Goal: Information Seeking & Learning: Check status

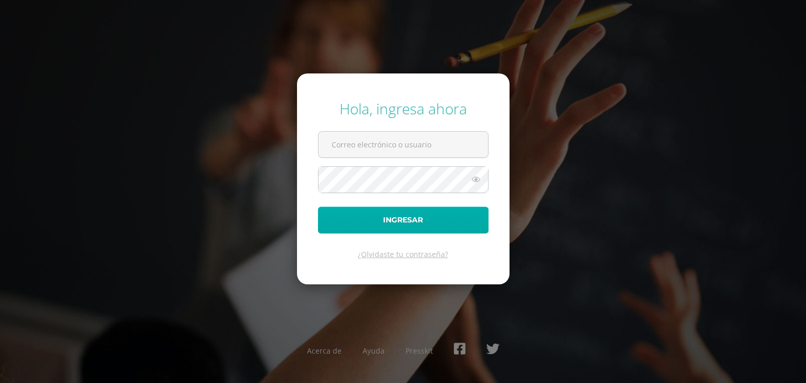
type input "[EMAIL_ADDRESS][DOMAIN_NAME]"
click at [391, 217] on button "Ingresar" at bounding box center [403, 220] width 170 height 27
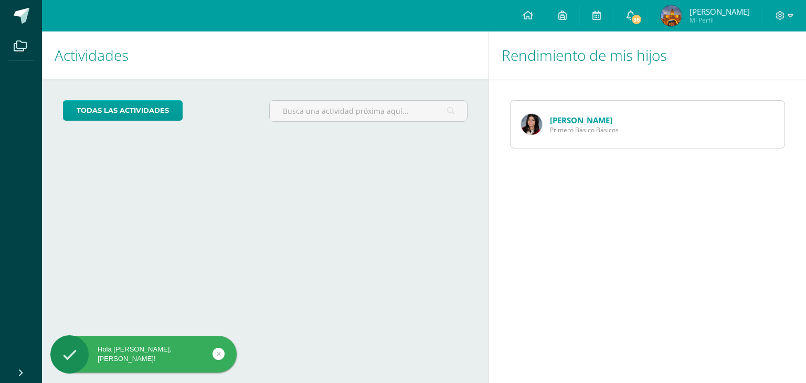
click at [630, 19] on span "36" at bounding box center [636, 20] width 12 height 12
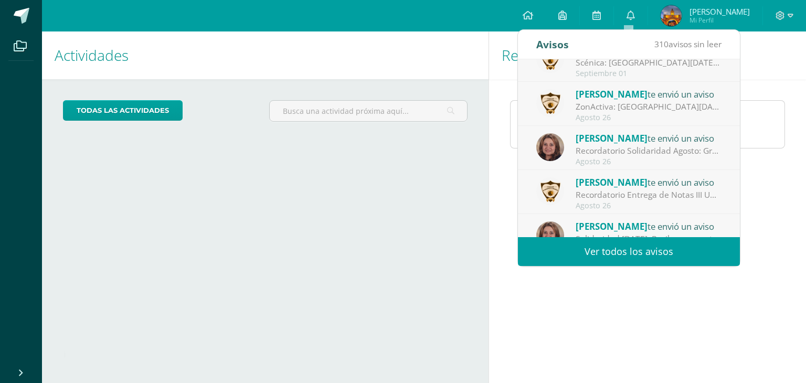
scroll to position [174, 0]
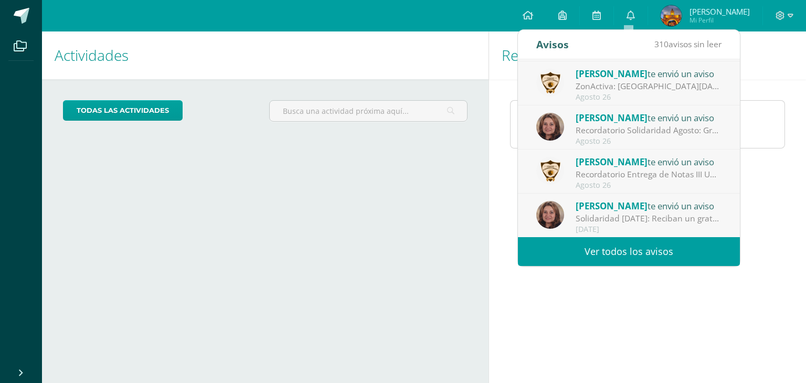
click at [621, 242] on link "Ver todos los avisos" at bounding box center [629, 251] width 222 height 29
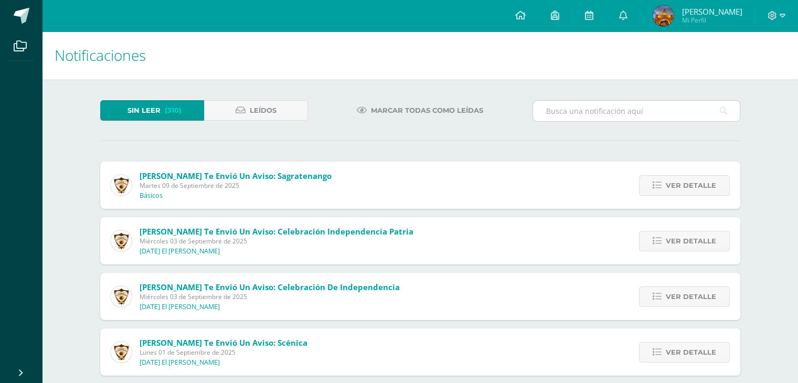
click at [596, 115] on input "text" at bounding box center [636, 111] width 207 height 20
click at [722, 113] on icon at bounding box center [723, 111] width 7 height 22
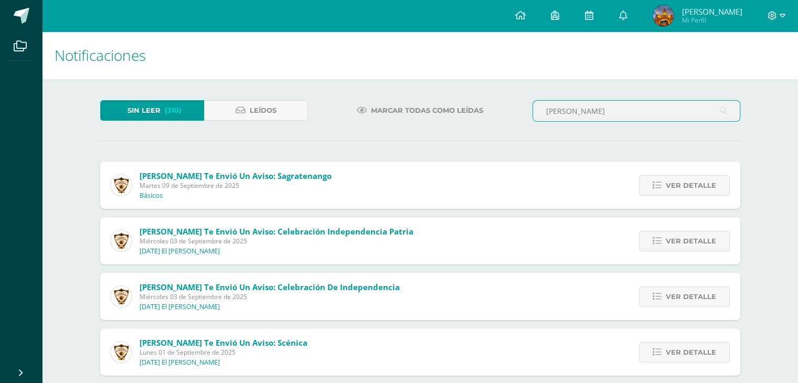
click at [631, 113] on input "katioshka" at bounding box center [636, 111] width 207 height 20
drag, startPoint x: 595, startPoint y: 111, endPoint x: 541, endPoint y: 104, distance: 54.0
click at [541, 104] on input "katioshka" at bounding box center [636, 111] width 207 height 20
paste input "Katioshka Vital Arias"
type input "Katioshka Vital Arias"
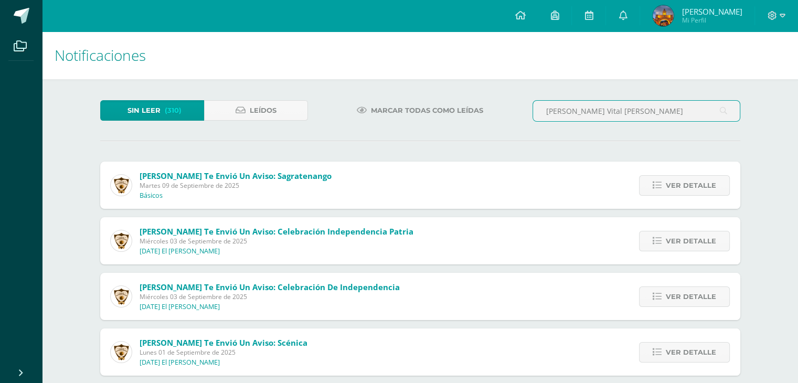
click at [725, 113] on icon at bounding box center [723, 111] width 7 height 22
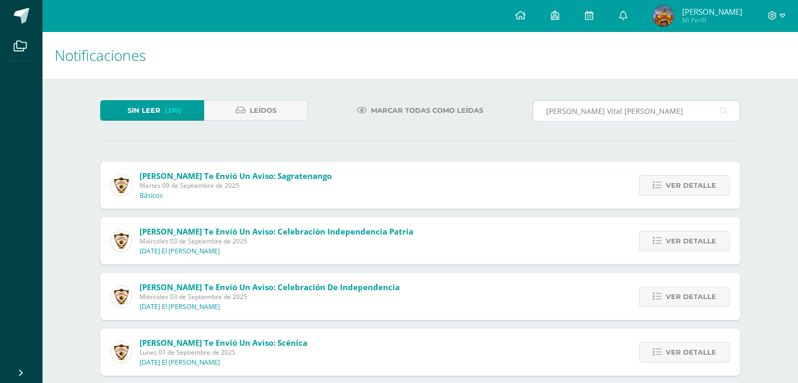
click at [725, 113] on icon at bounding box center [723, 111] width 7 height 22
click at [165, 105] on span "(310)" at bounding box center [173, 110] width 17 height 19
click at [399, 115] on span "Marcar todas como leídas" at bounding box center [427, 110] width 112 height 19
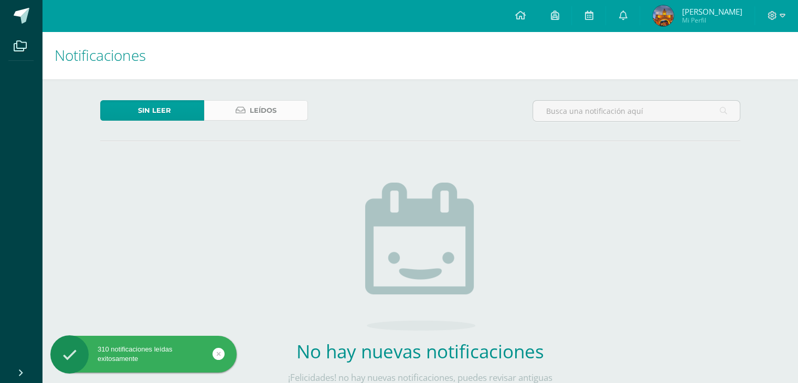
click at [241, 114] on icon at bounding box center [240, 110] width 10 height 9
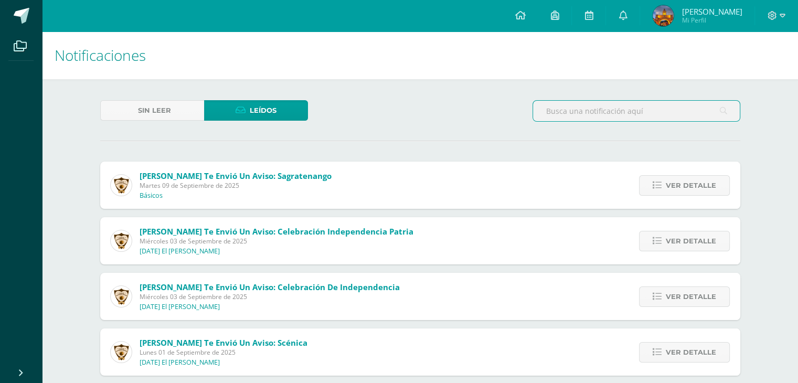
click at [588, 113] on input "text" at bounding box center [636, 111] width 207 height 20
type input "matematica"
click at [515, 18] on icon at bounding box center [520, 14] width 10 height 9
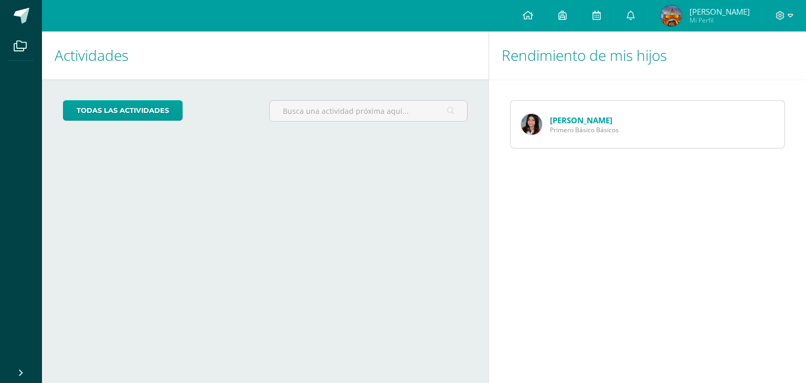
click at [556, 124] on link "[PERSON_NAME]" at bounding box center [581, 120] width 62 height 10
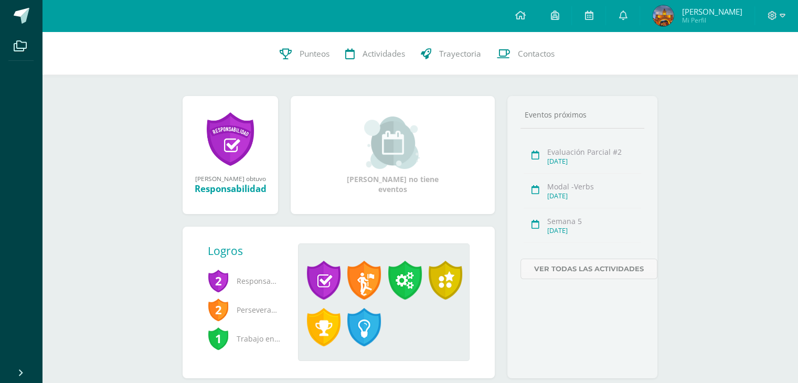
scroll to position [131, 0]
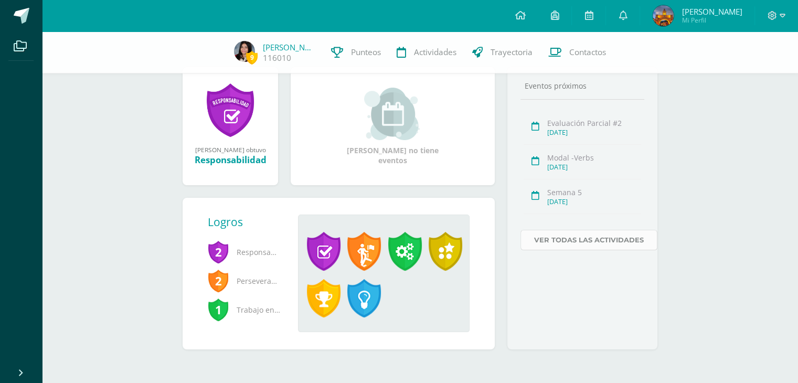
click at [542, 235] on link "Ver todas las actividades" at bounding box center [588, 240] width 137 height 20
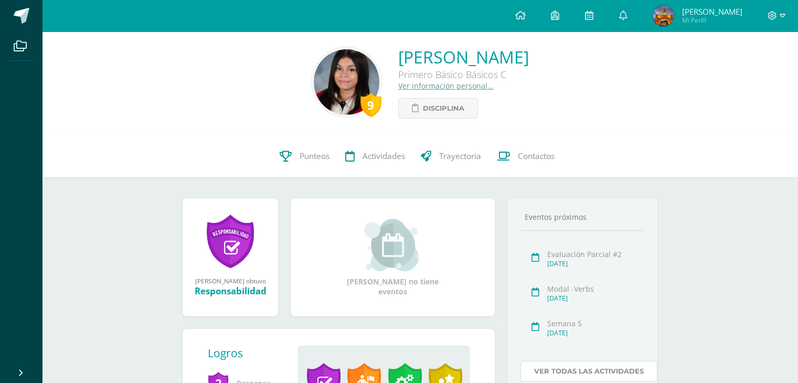
scroll to position [0, 0]
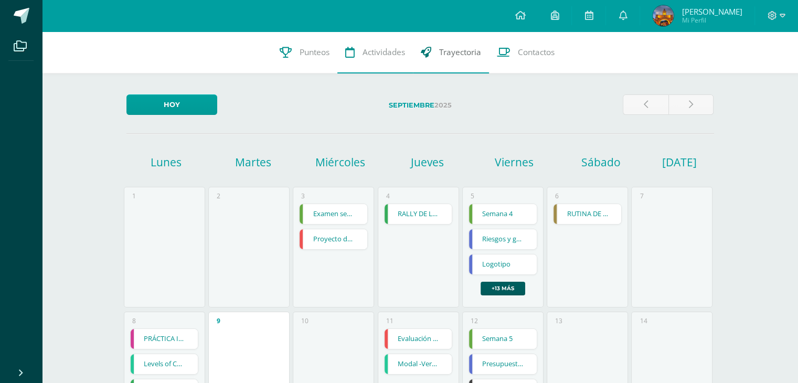
click at [457, 49] on span "Trayectoria" at bounding box center [460, 52] width 42 height 11
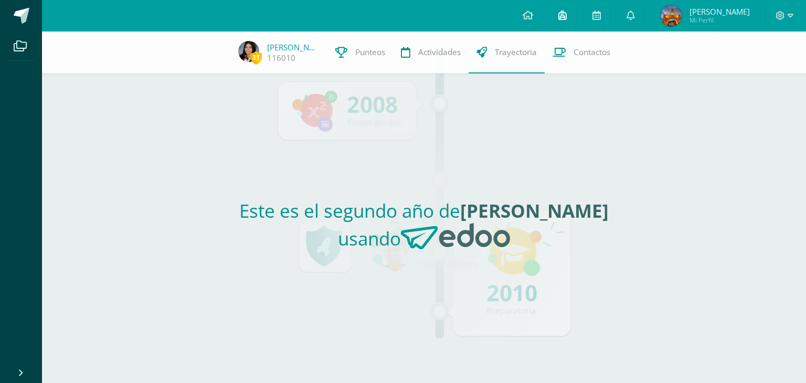
click at [558, 17] on icon at bounding box center [562, 14] width 8 height 9
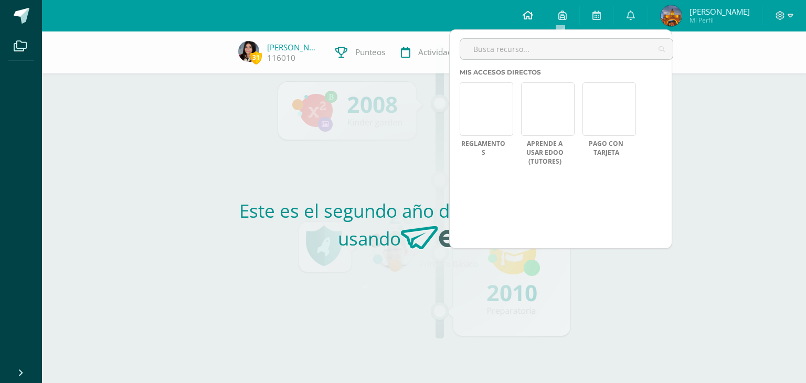
click at [535, 16] on link at bounding box center [528, 15] width 36 height 31
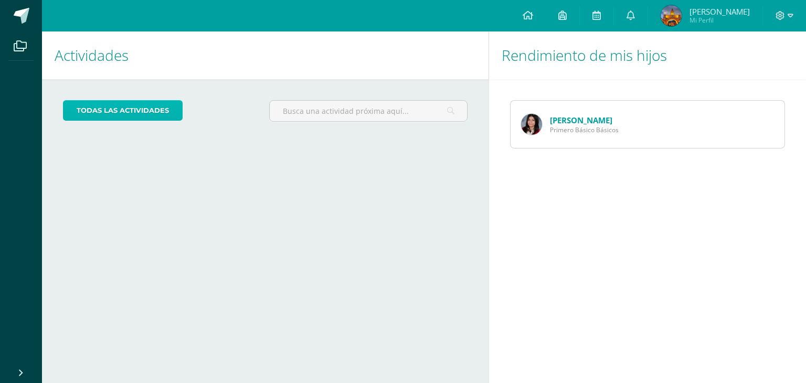
click at [148, 116] on link "todas las Actividades" at bounding box center [123, 110] width 120 height 20
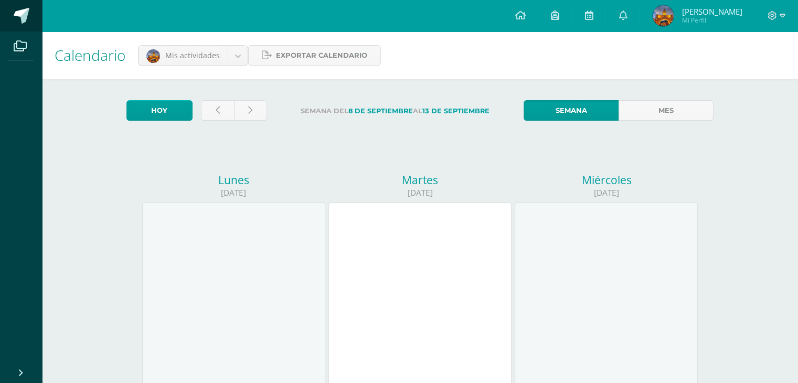
click at [27, 17] on span at bounding box center [22, 16] width 16 height 16
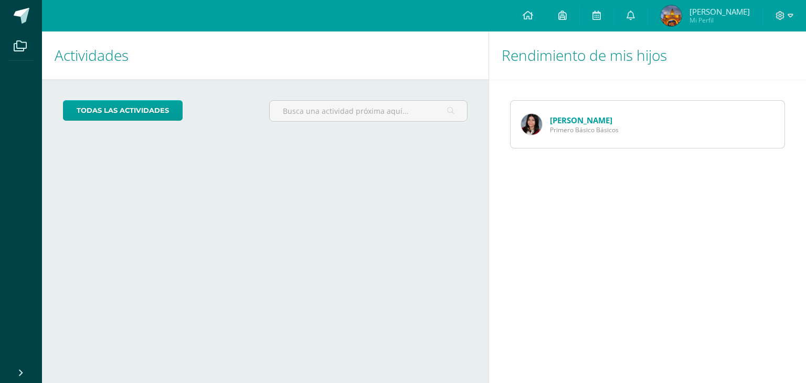
click at [572, 116] on link "[PERSON_NAME]" at bounding box center [581, 120] width 62 height 10
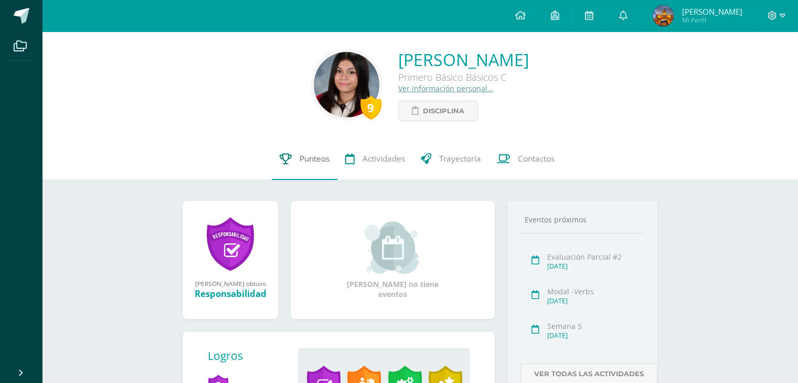
click at [324, 164] on span "Punteos" at bounding box center [314, 158] width 30 height 11
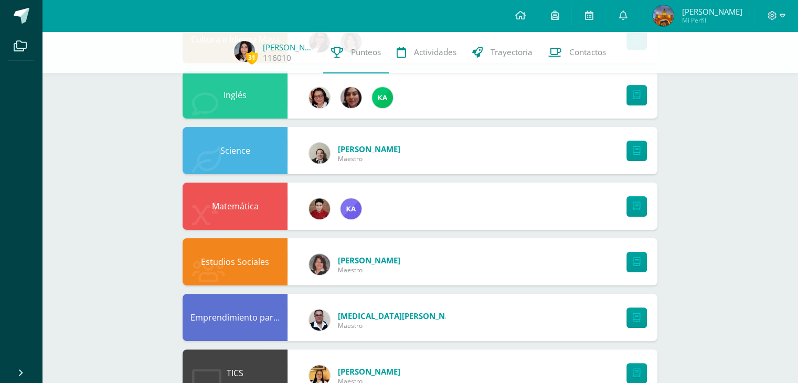
scroll to position [210, 0]
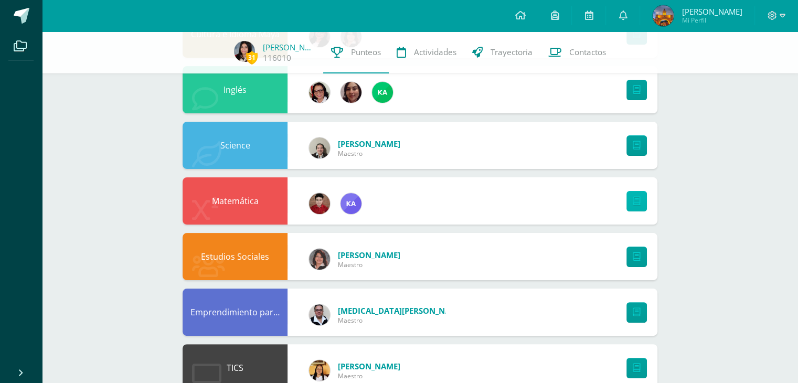
click at [641, 202] on link at bounding box center [636, 201] width 20 height 20
click at [324, 206] on img at bounding box center [319, 203] width 21 height 21
click at [323, 205] on img at bounding box center [319, 203] width 21 height 21
click at [232, 200] on div "Matemática" at bounding box center [235, 200] width 105 height 47
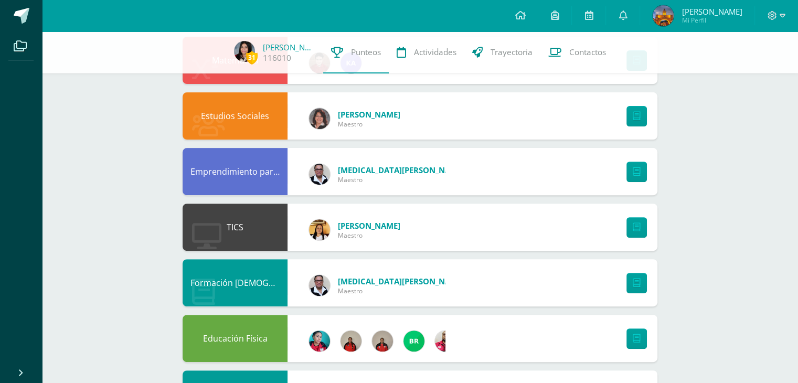
scroll to position [367, 0]
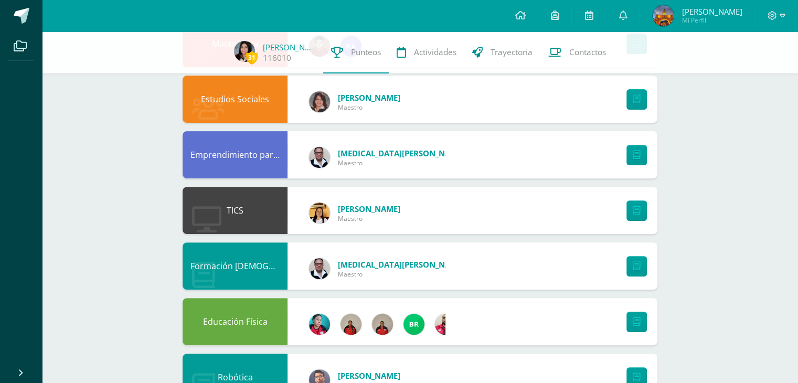
click at [701, 208] on div "31 Sophia Araujo 116010 Punteos Actividades Trayectoria Contactos Pendiente Uni…" at bounding box center [420, 154] width 756 height 980
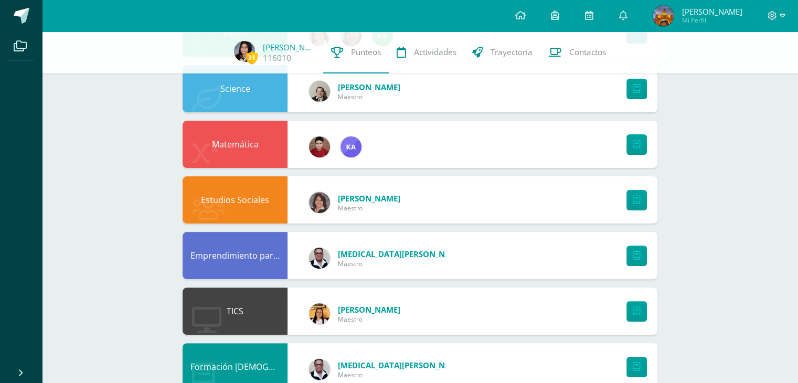
scroll to position [261, 0]
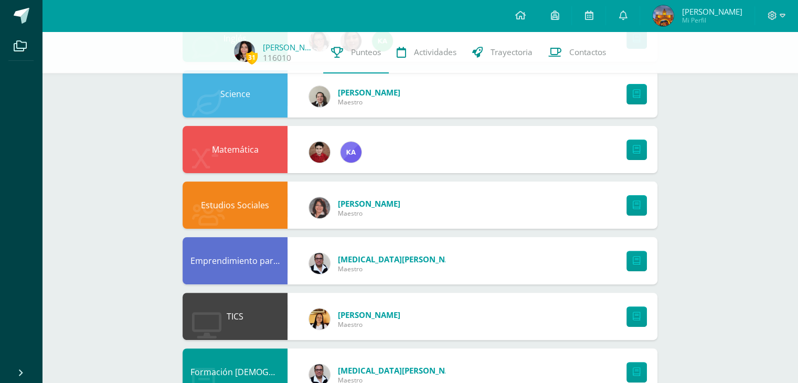
click at [378, 164] on div at bounding box center [335, 149] width 94 height 42
click at [315, 153] on img at bounding box center [319, 152] width 21 height 21
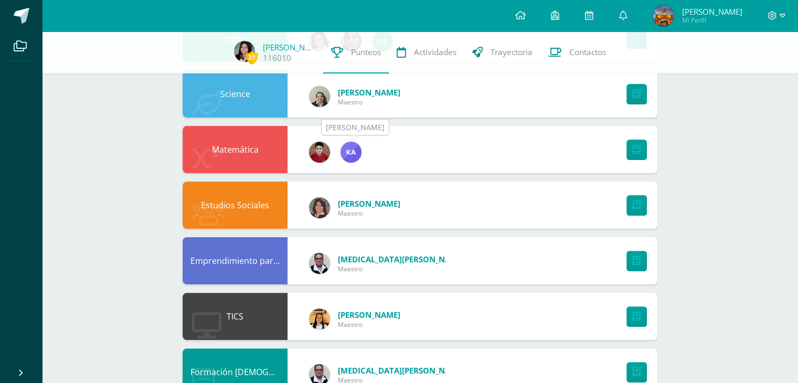
click at [346, 154] on img at bounding box center [350, 152] width 21 height 21
click at [257, 152] on div "Matemática" at bounding box center [235, 149] width 105 height 47
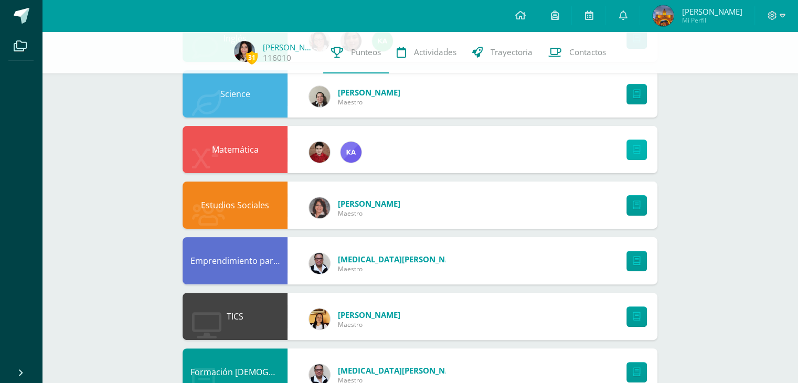
click at [638, 143] on link at bounding box center [636, 150] width 20 height 20
click at [245, 50] on img at bounding box center [244, 51] width 21 height 21
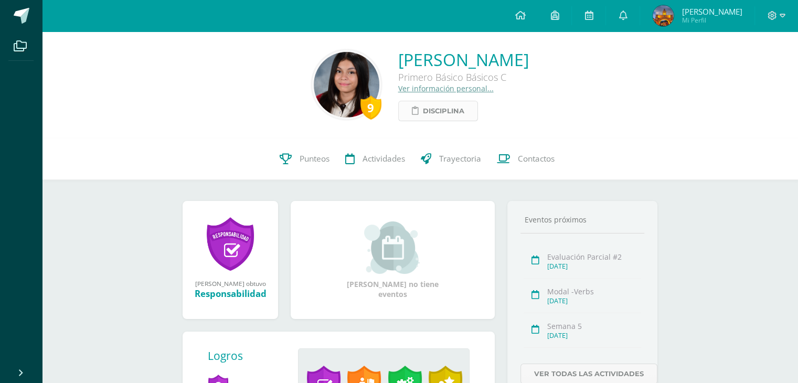
click at [423, 113] on span "Disciplina" at bounding box center [443, 110] width 41 height 19
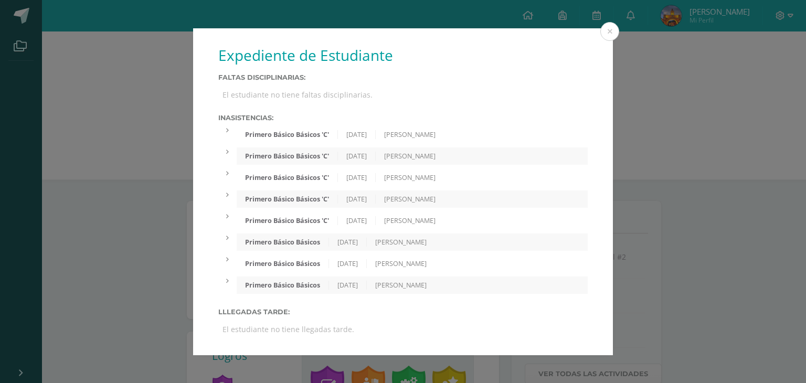
click at [229, 130] on div at bounding box center [227, 130] width 18 height 9
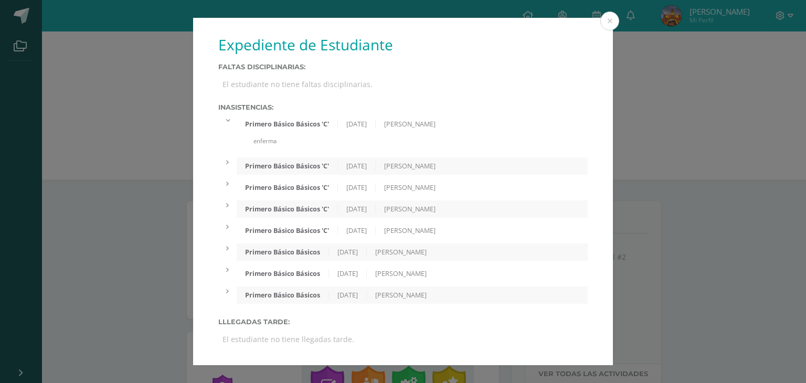
click at [229, 126] on div "Primero Básico Básicos 'C' [DATE] [PERSON_NAME] enferma" at bounding box center [402, 134] width 369 height 38
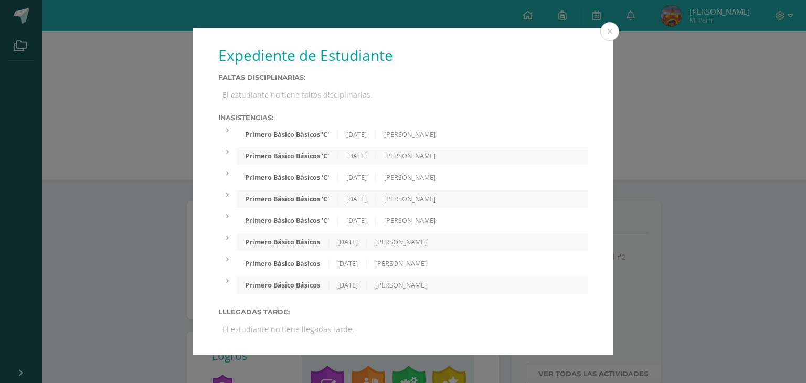
click at [227, 149] on icon at bounding box center [227, 152] width 3 height 7
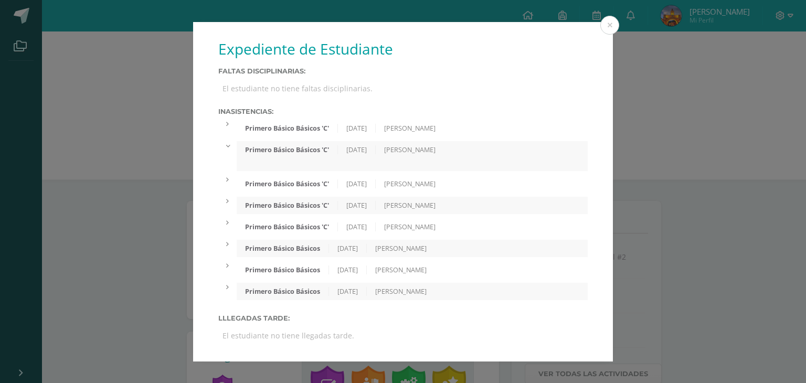
click at [227, 147] on div at bounding box center [227, 145] width 18 height 9
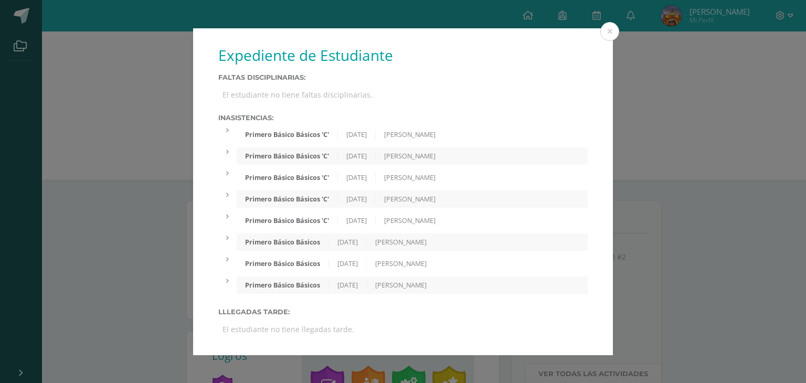
click at [230, 169] on div at bounding box center [227, 173] width 18 height 9
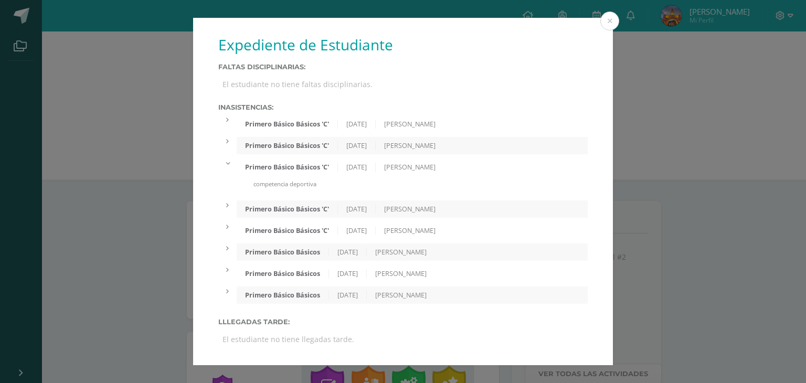
click at [230, 171] on div "Primero Básico Básicos 'C' [DATE] [PERSON_NAME] competencia deportiva" at bounding box center [402, 177] width 369 height 38
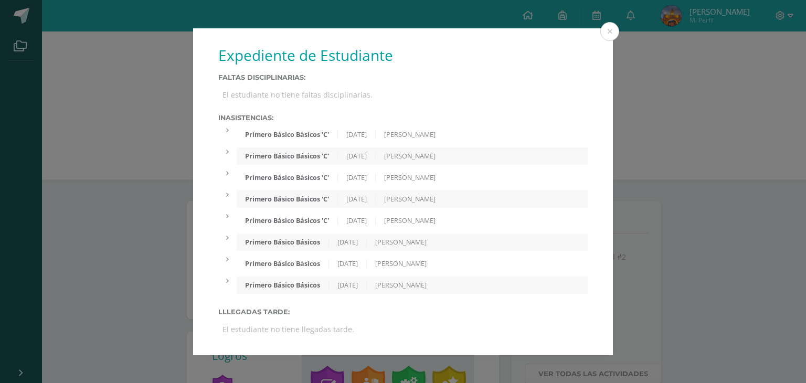
click at [230, 194] on div at bounding box center [227, 194] width 18 height 9
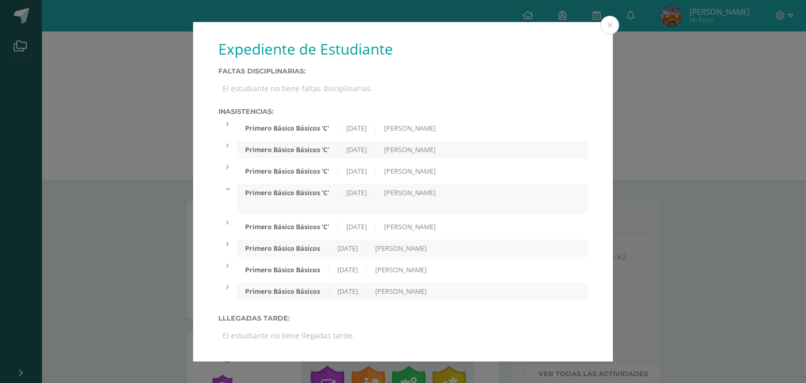
click at [231, 188] on div at bounding box center [227, 188] width 18 height 9
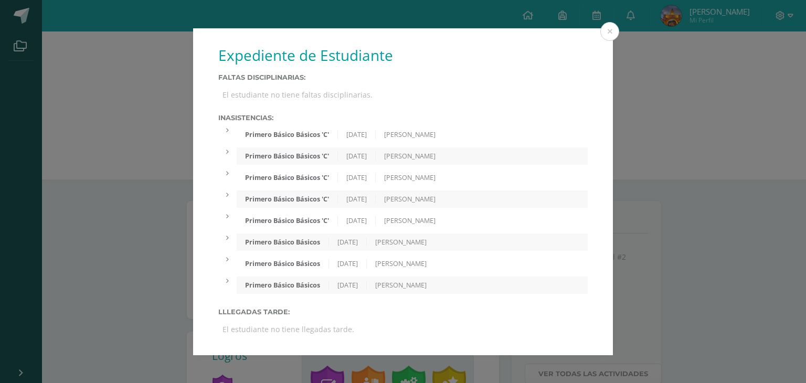
click at [231, 212] on div at bounding box center [227, 216] width 18 height 9
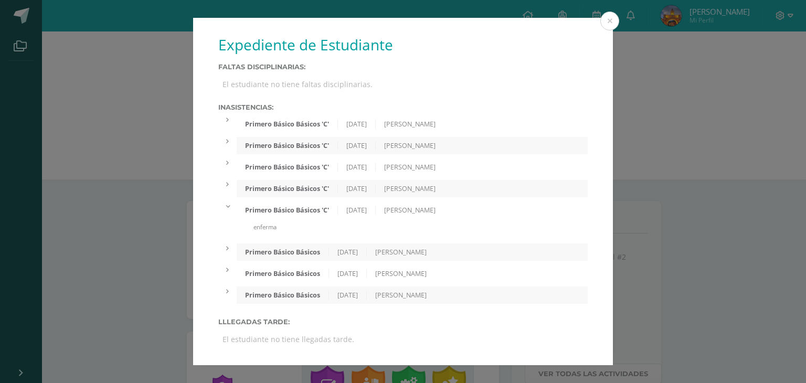
click at [231, 213] on div "Primero Básico Básicos 'C' [DATE] [PERSON_NAME] enferma" at bounding box center [402, 220] width 369 height 38
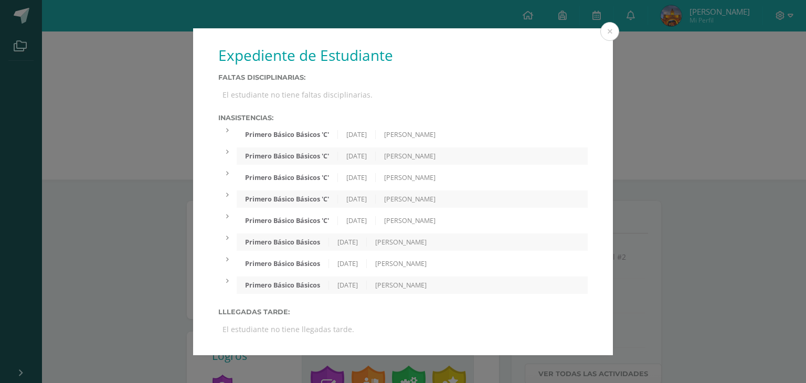
click at [229, 240] on div at bounding box center [227, 237] width 18 height 9
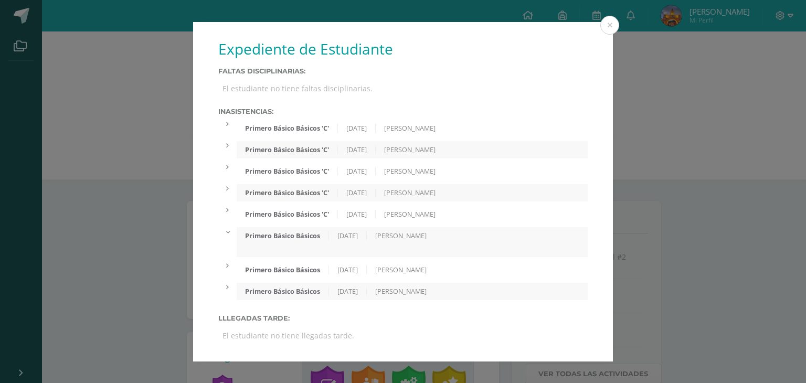
click at [229, 239] on div "Primero Básico Básicos [DATE] [PERSON_NAME]" at bounding box center [402, 242] width 369 height 30
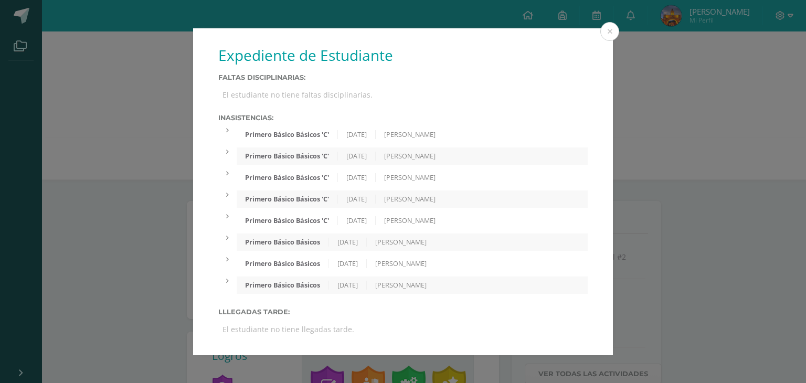
click at [230, 263] on div at bounding box center [227, 259] width 18 height 9
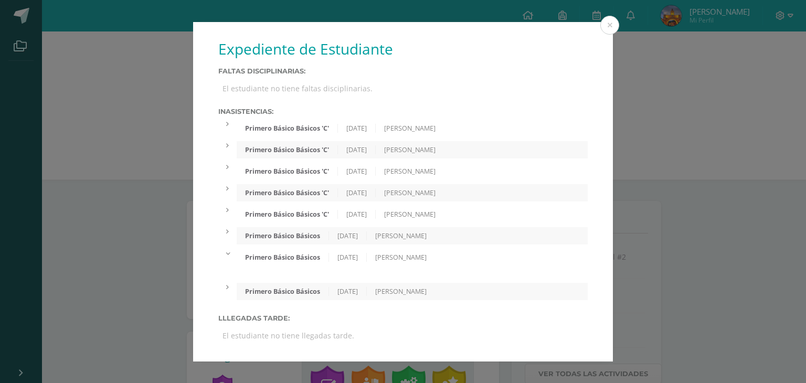
click at [230, 262] on div "Primero Básico Básicos [DATE] [PERSON_NAME]" at bounding box center [402, 264] width 369 height 30
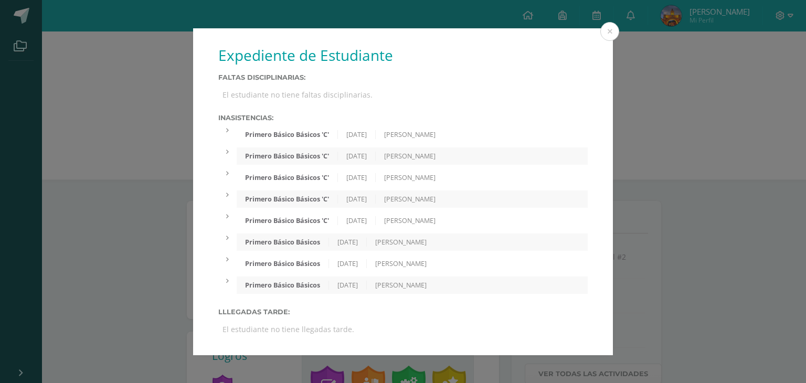
click at [228, 282] on icon at bounding box center [227, 281] width 3 height 7
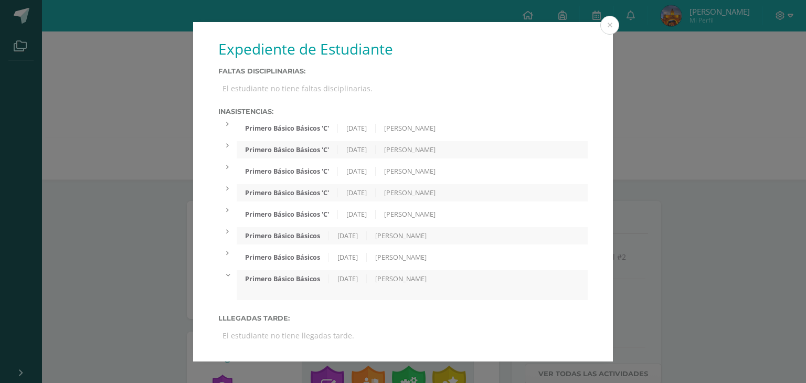
click at [228, 278] on div at bounding box center [227, 274] width 18 height 9
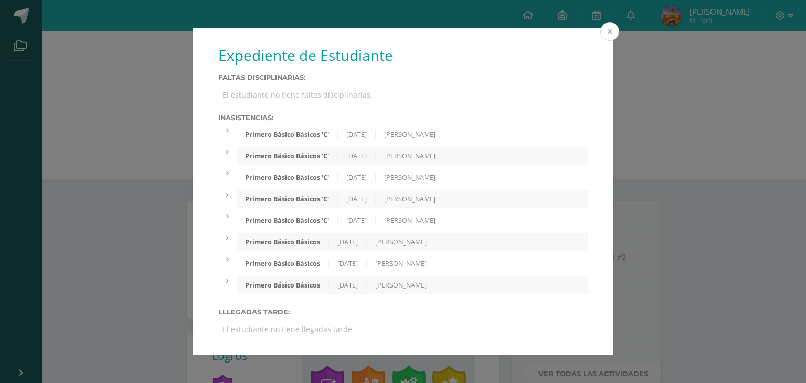
click at [606, 33] on button at bounding box center [609, 31] width 19 height 19
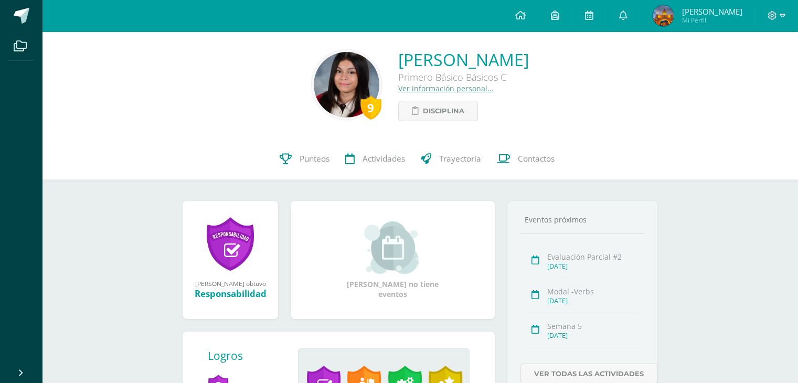
click at [360, 111] on div "9" at bounding box center [370, 107] width 21 height 24
click at [314, 100] on img at bounding box center [347, 85] width 66 height 66
click at [423, 111] on span "Disciplina" at bounding box center [443, 110] width 41 height 19
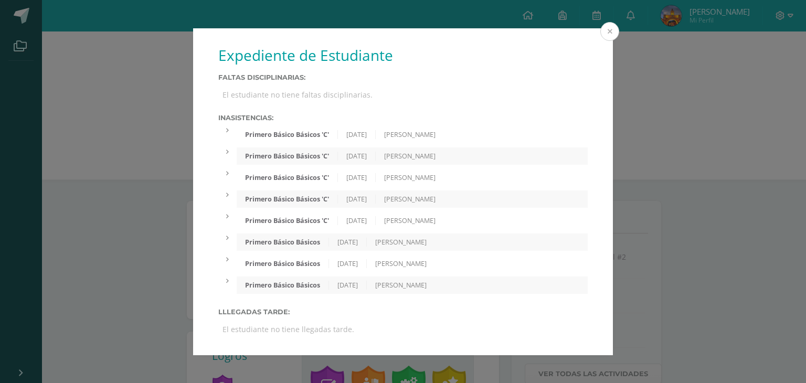
click at [605, 30] on button at bounding box center [609, 31] width 19 height 19
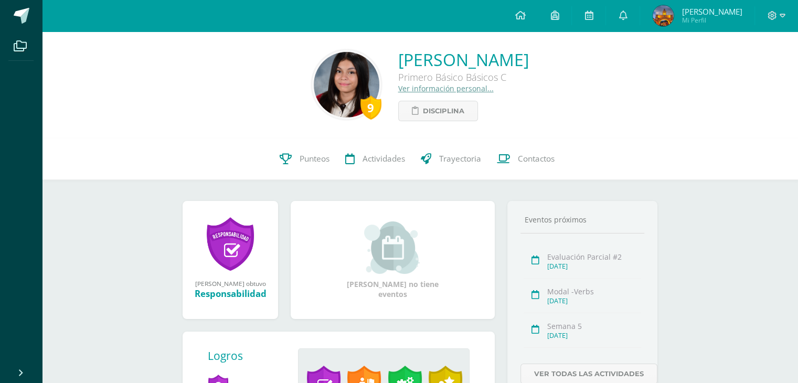
click at [360, 106] on div "9" at bounding box center [370, 107] width 21 height 24
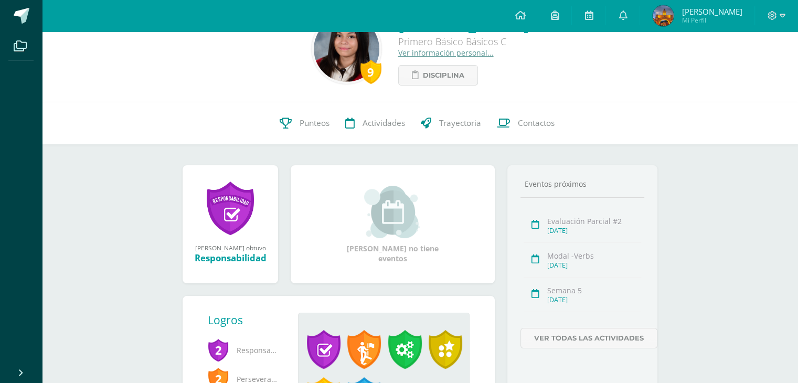
scroll to position [131, 0]
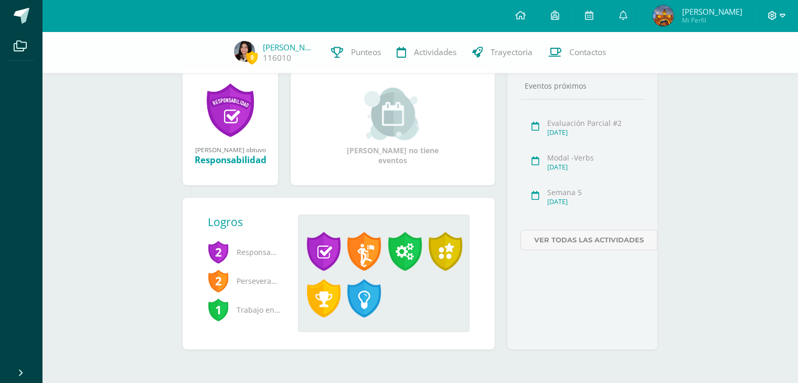
click at [773, 16] on icon at bounding box center [772, 15] width 9 height 9
